Goal: Transaction & Acquisition: Purchase product/service

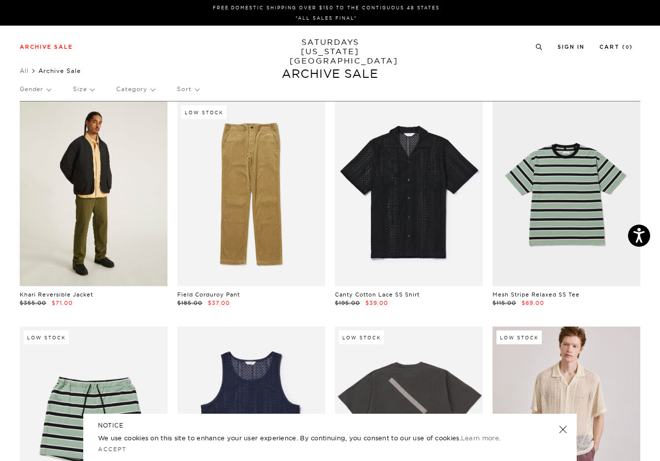
click at [124, 153] on link at bounding box center [94, 194] width 148 height 185
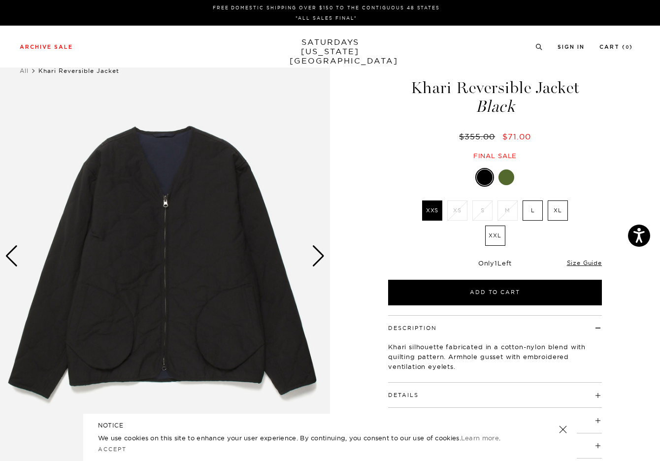
click at [320, 270] on img at bounding box center [165, 256] width 330 height 413
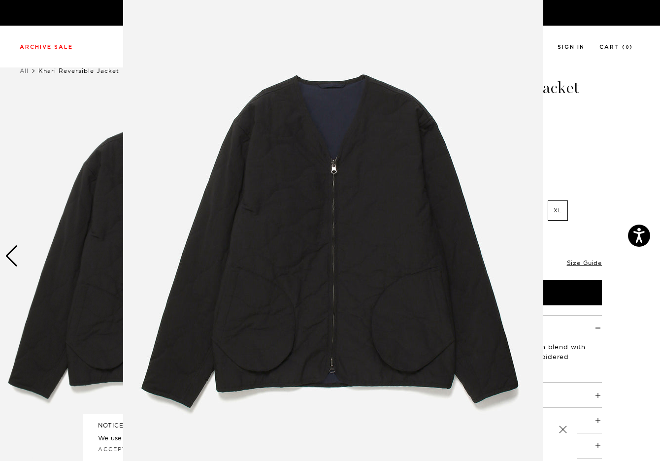
scroll to position [19, 0]
click at [597, 249] on figure at bounding box center [330, 230] width 660 height 461
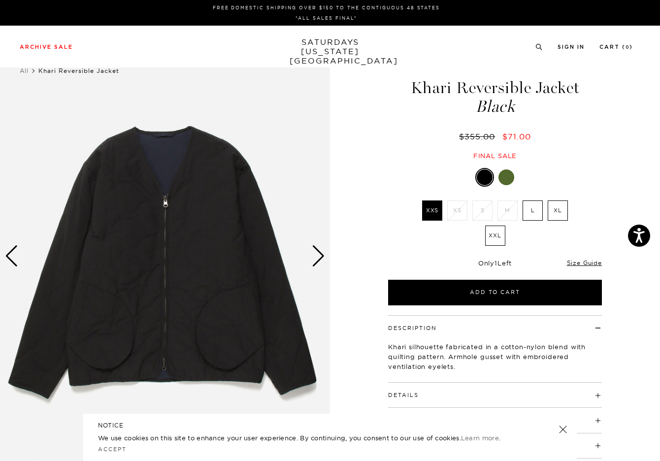
scroll to position [0, 0]
click at [317, 251] on div "Next slide" at bounding box center [318, 256] width 13 height 22
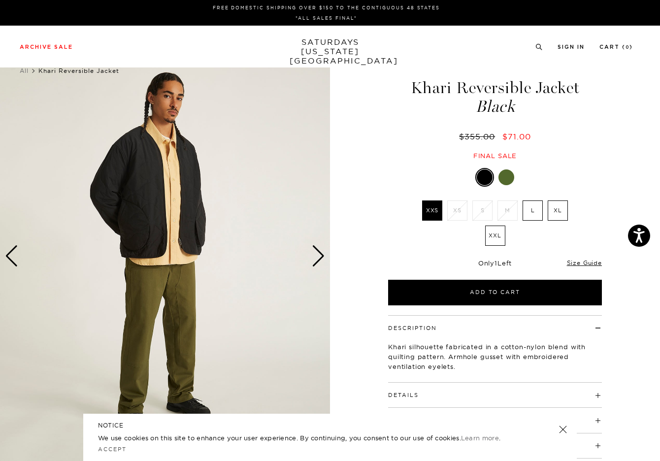
click at [317, 251] on div "Next slide" at bounding box center [318, 256] width 13 height 22
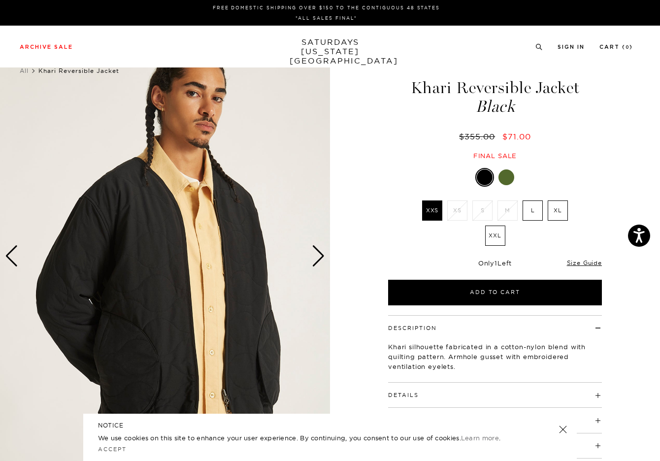
click at [317, 251] on div "Next slide" at bounding box center [318, 256] width 13 height 22
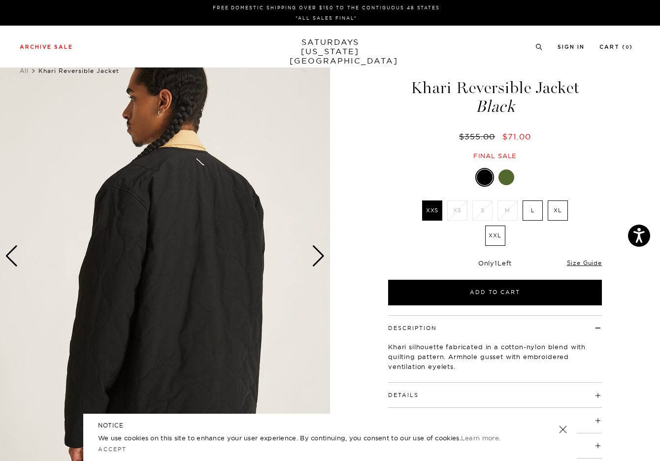
click at [317, 251] on div "Next slide" at bounding box center [318, 256] width 13 height 22
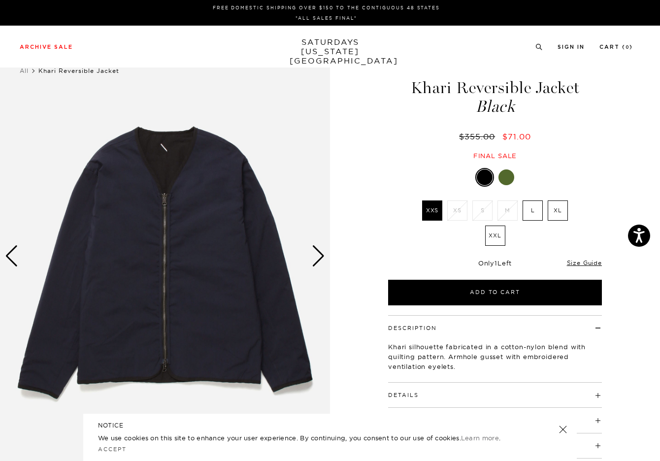
click at [317, 251] on div "Next slide" at bounding box center [318, 256] width 13 height 22
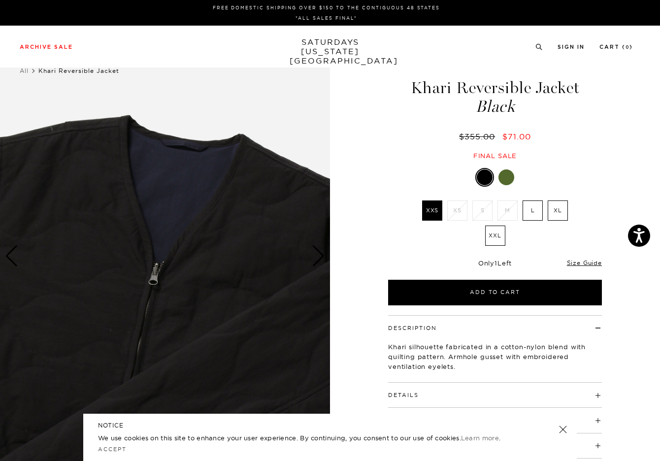
click at [317, 251] on div "Next slide" at bounding box center [318, 256] width 13 height 22
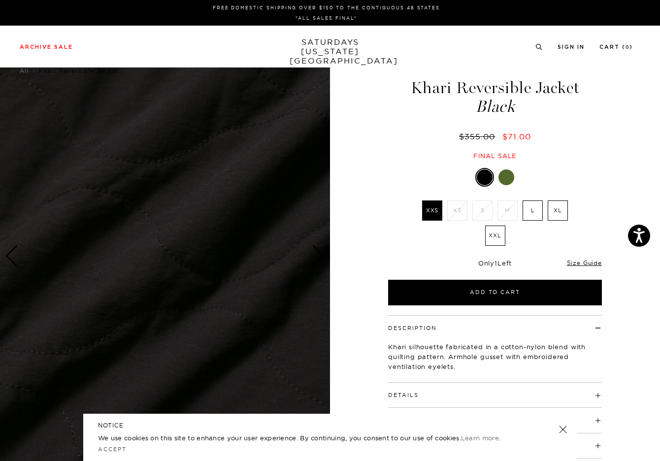
click at [317, 251] on div "Next slide" at bounding box center [318, 256] width 13 height 22
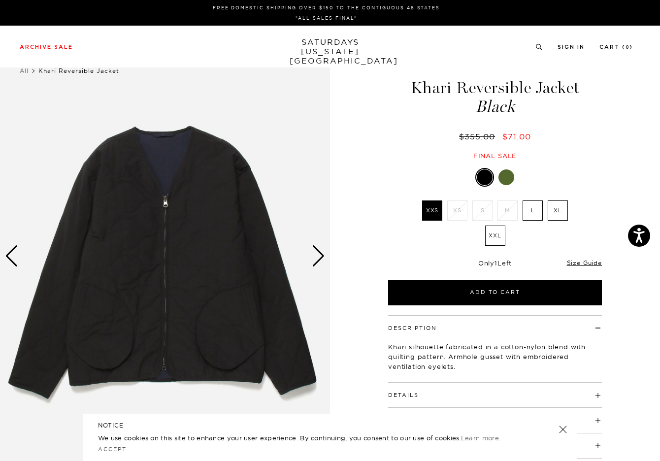
click at [317, 251] on div "Next slide" at bounding box center [318, 256] width 13 height 22
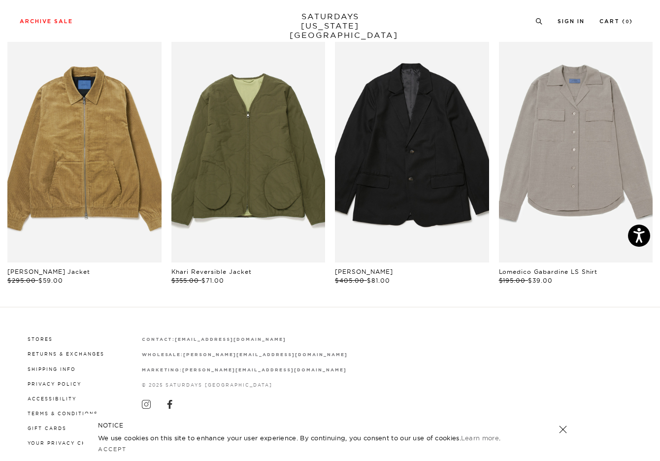
scroll to position [500, 0]
